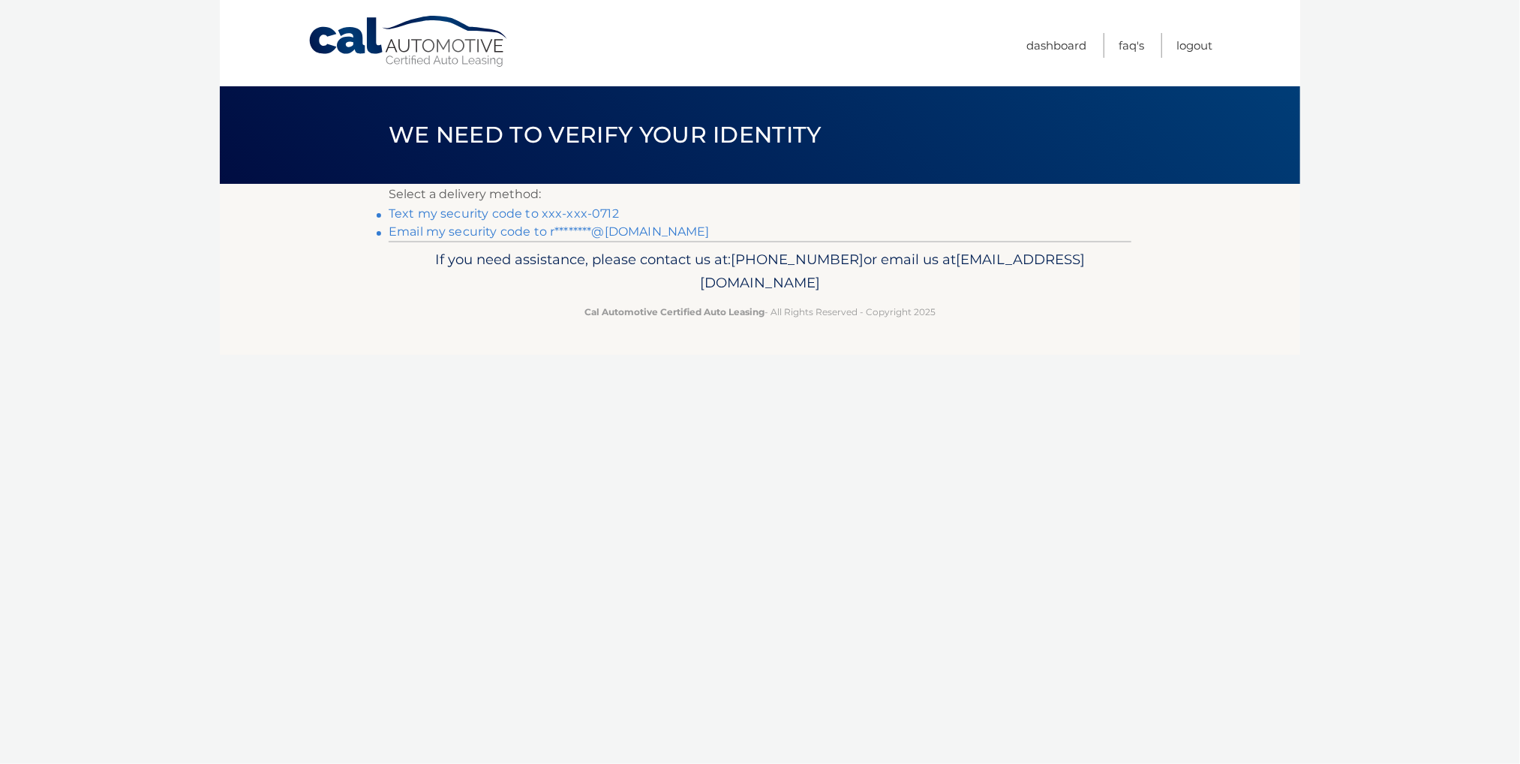
click at [515, 219] on link "Text my security code to xxx-xxx-0712" at bounding box center [504, 213] width 230 height 14
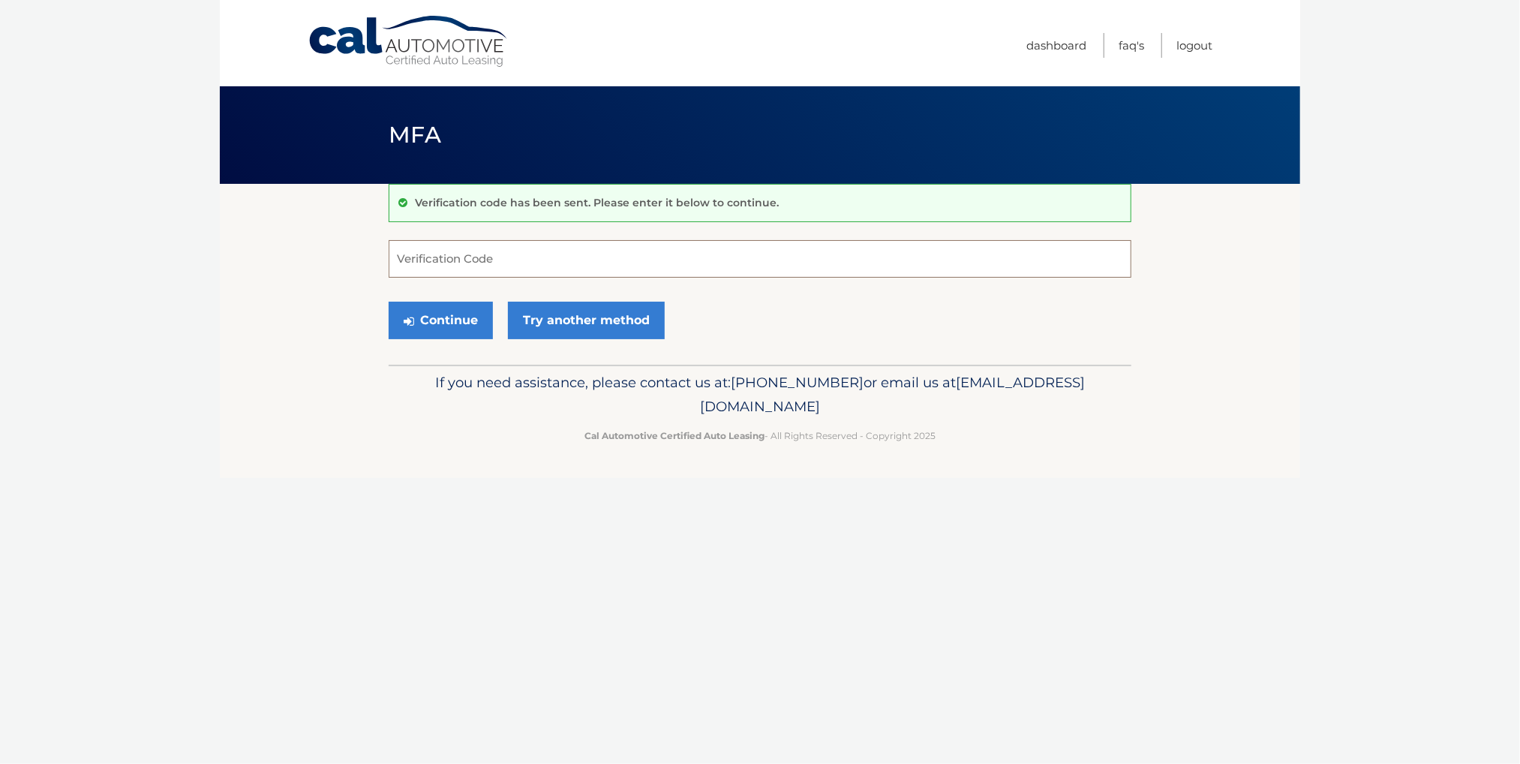
click at [445, 244] on input "Verification Code" at bounding box center [760, 259] width 743 height 38
type input "939663"
click at [414, 327] on icon "submit" at bounding box center [409, 321] width 11 height 12
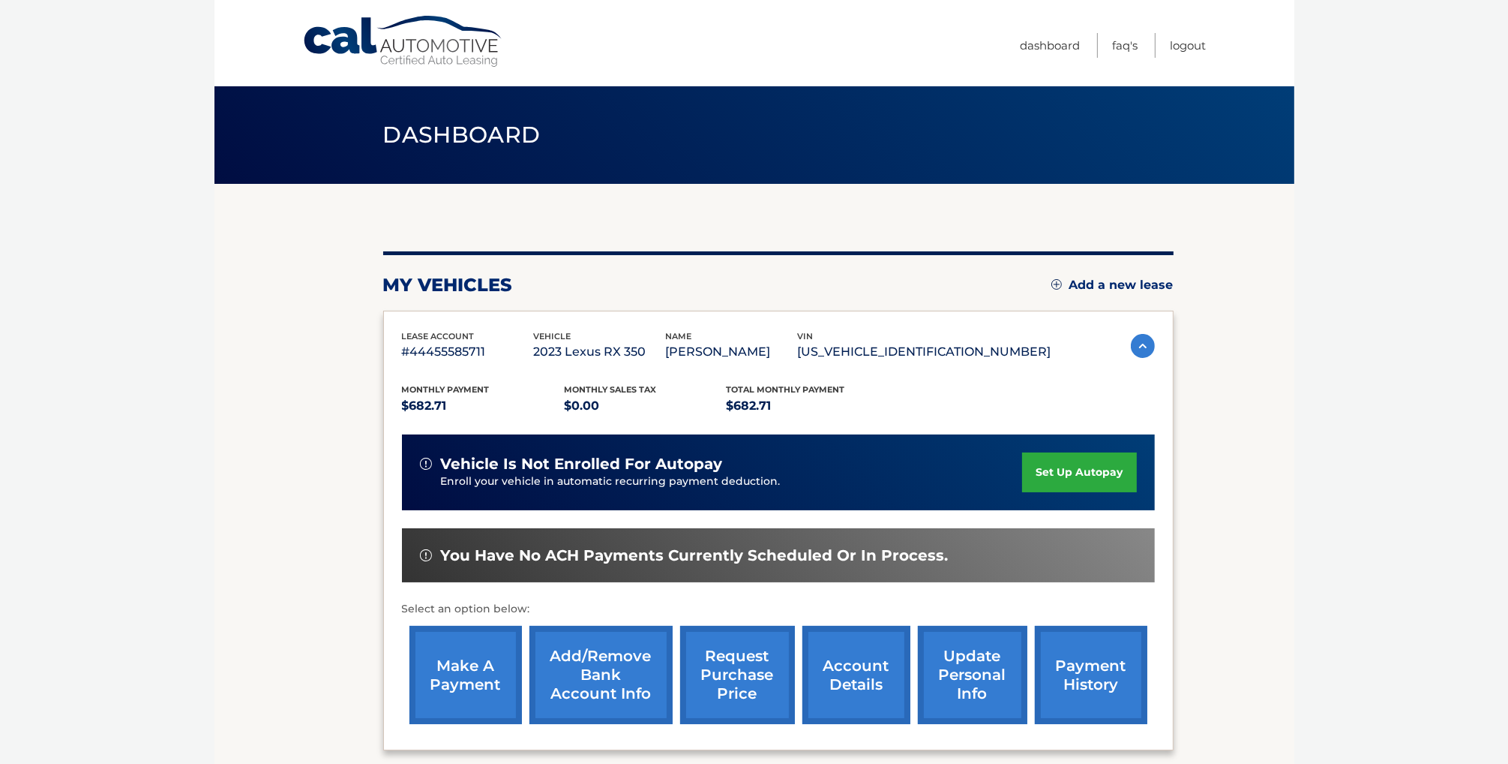
click at [458, 660] on link "make a payment" at bounding box center [466, 675] width 113 height 98
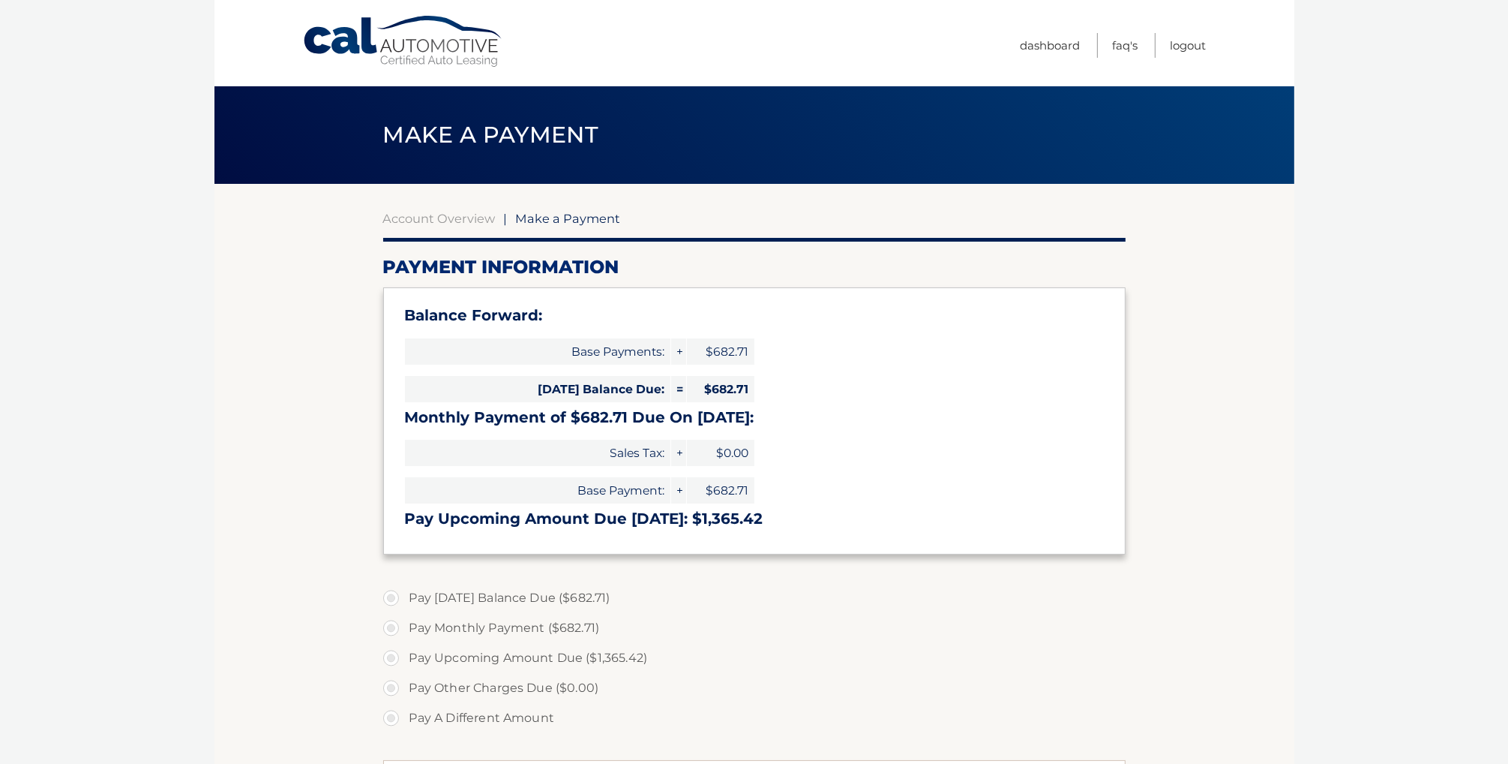
select select "NDVkYjAwYjktMGQ0Ny00MTYwLWFiNTMtNDEyYjg2YmJlMzRk"
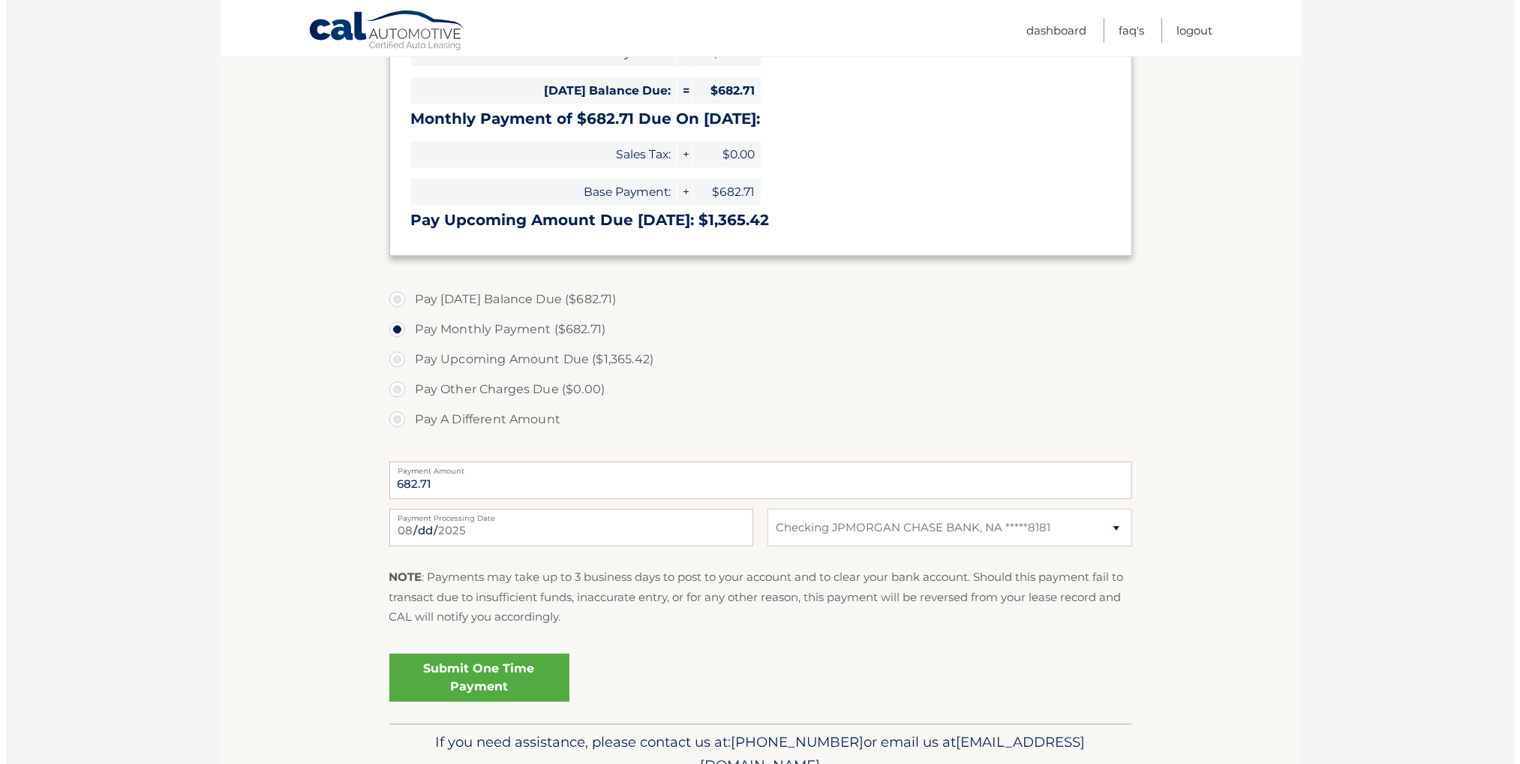
scroll to position [299, 0]
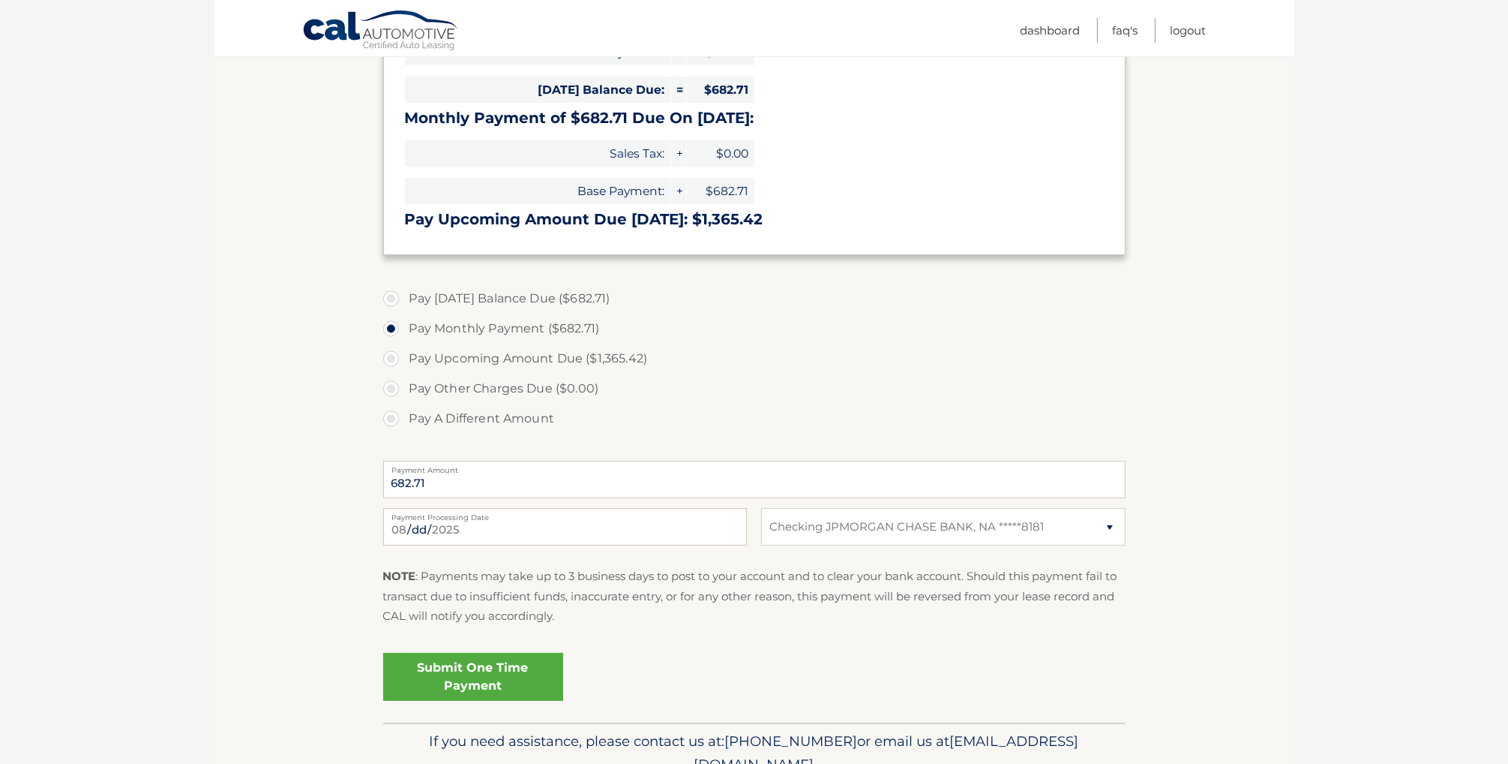
click at [399, 314] on label "Pay Today's Balance Due ($682.71)" at bounding box center [754, 299] width 743 height 30
click at [399, 308] on input "Pay Today's Balance Due ($682.71)" at bounding box center [396, 296] width 15 height 24
radio input "true"
click at [499, 701] on link "Submit One Time Payment" at bounding box center [473, 677] width 180 height 48
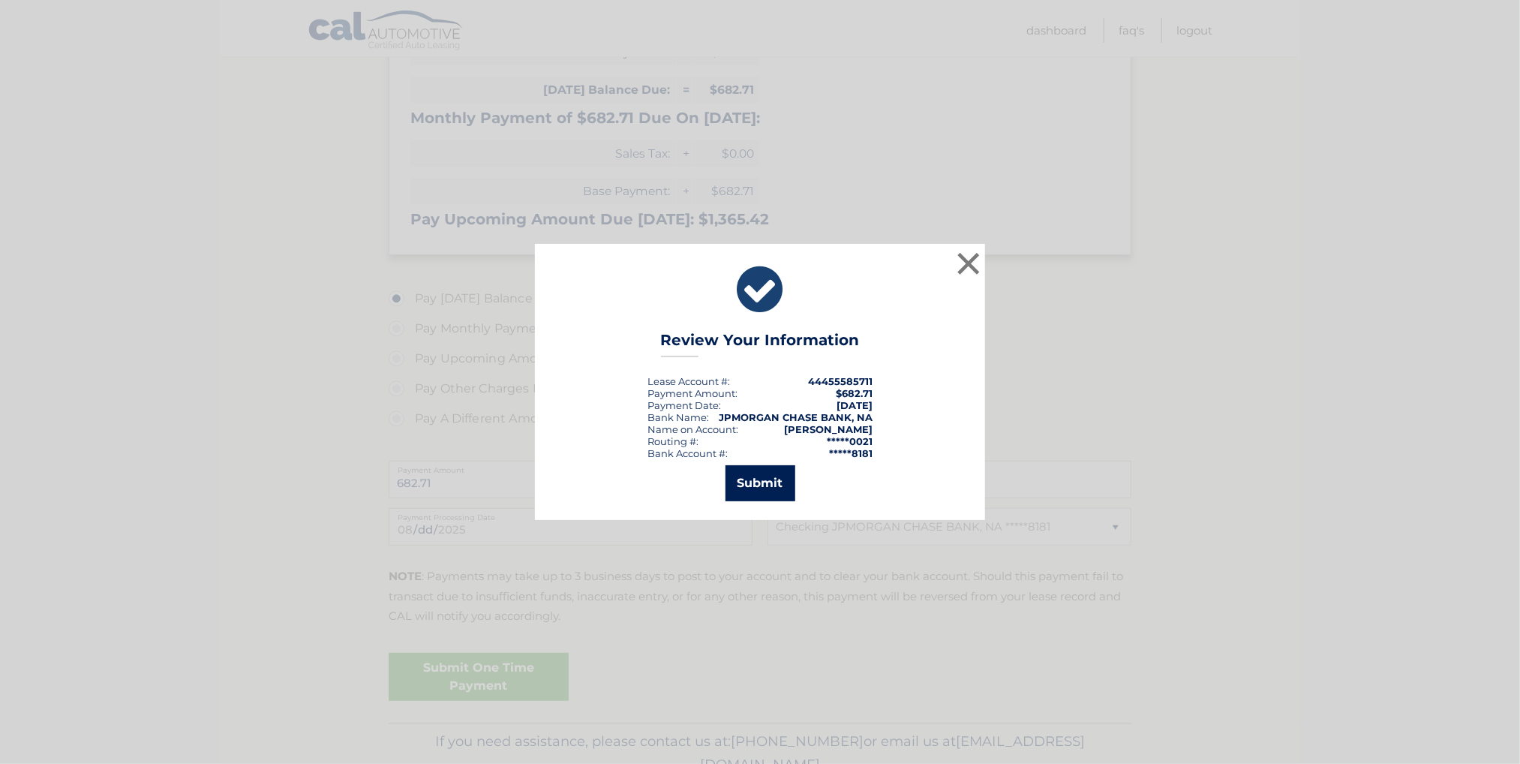
click at [761, 488] on button "Submit" at bounding box center [760, 483] width 70 height 36
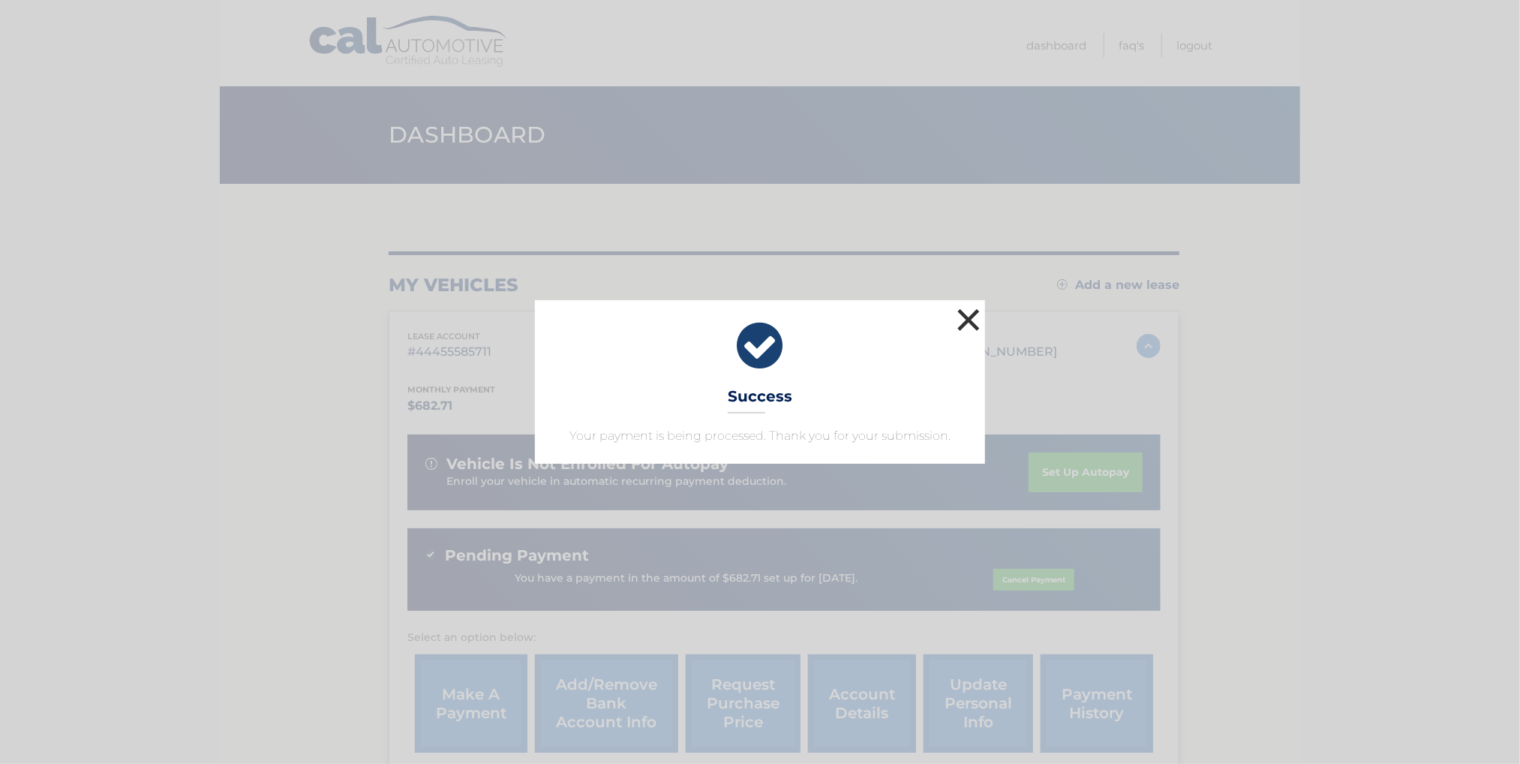
click at [961, 305] on button "×" at bounding box center [968, 320] width 30 height 30
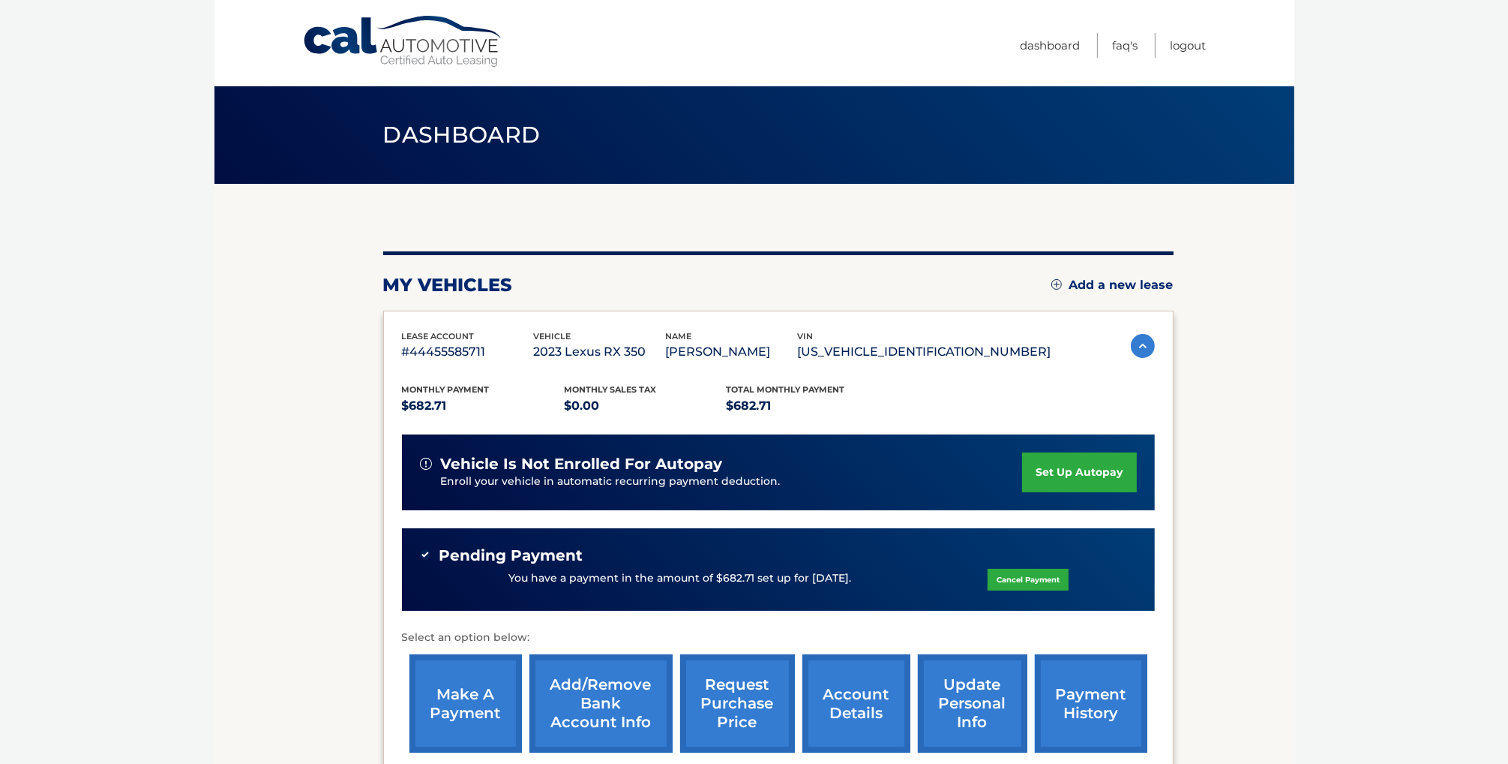
click at [1087, 694] on link "payment history" at bounding box center [1091, 703] width 113 height 98
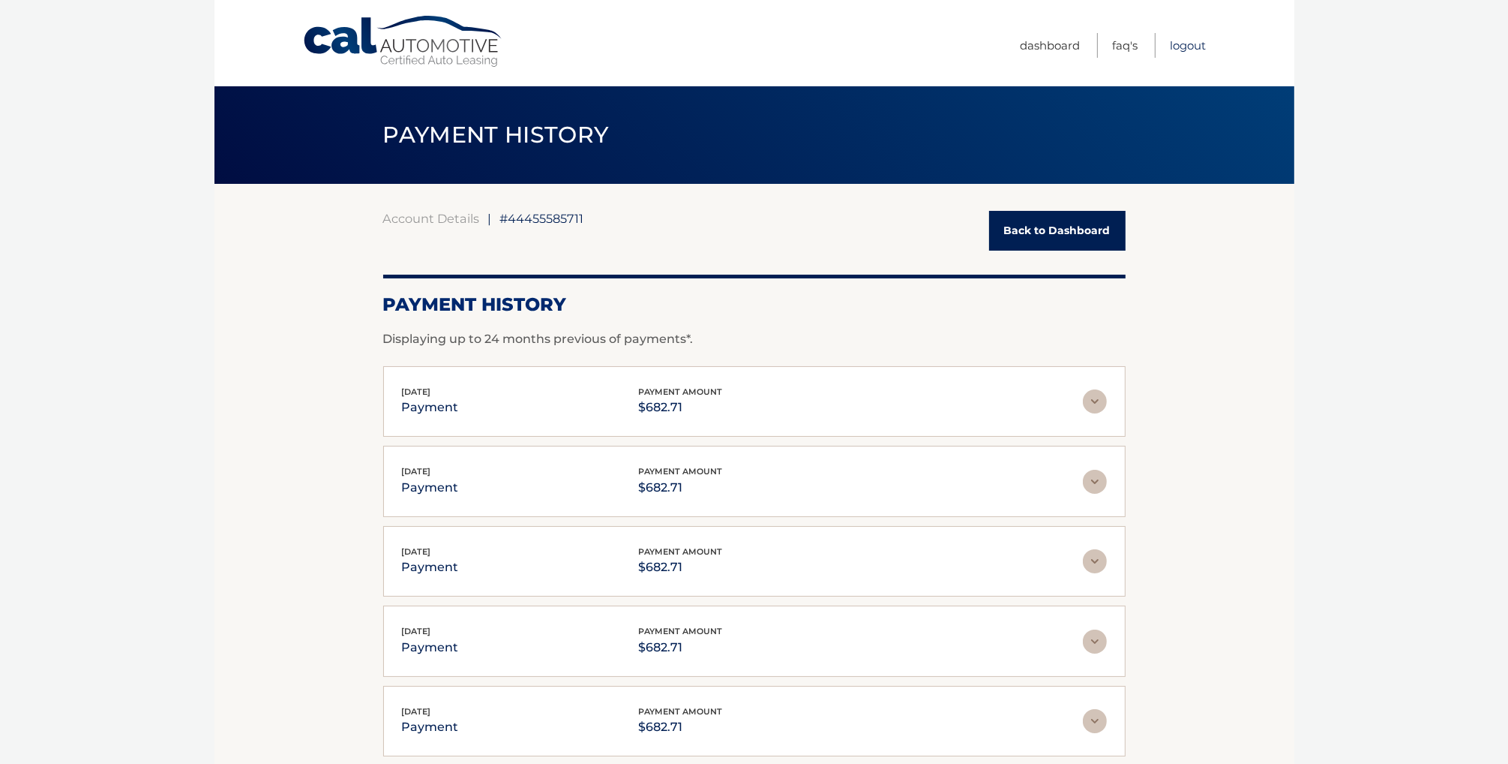
click at [1175, 43] on link "Logout" at bounding box center [1189, 45] width 36 height 25
